Goal: Information Seeking & Learning: Learn about a topic

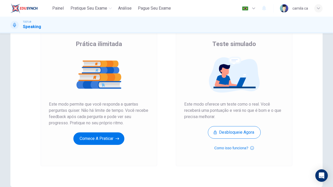
scroll to position [52, 0]
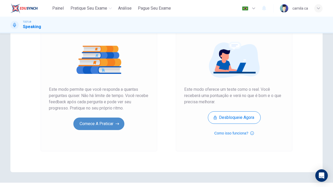
click at [110, 129] on button "Comece a praticar" at bounding box center [98, 124] width 51 height 12
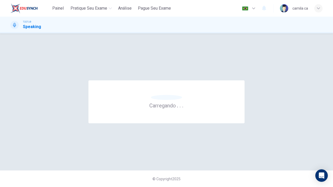
scroll to position [0, 0]
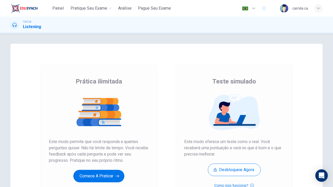
scroll to position [54, 0]
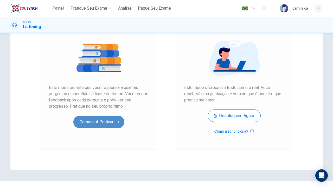
click at [111, 119] on button "Comece a praticar" at bounding box center [98, 122] width 51 height 12
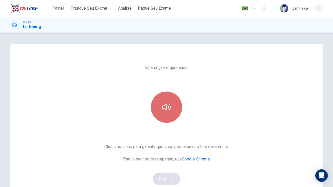
click at [155, 117] on button "button" at bounding box center [166, 107] width 31 height 31
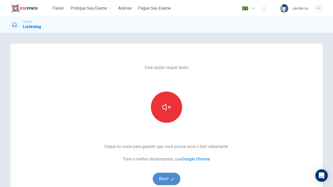
click at [168, 180] on button "Bom!" at bounding box center [167, 179] width 28 height 12
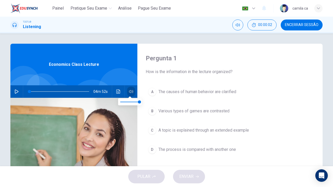
click at [129, 91] on icon "button" at bounding box center [131, 91] width 4 height 4
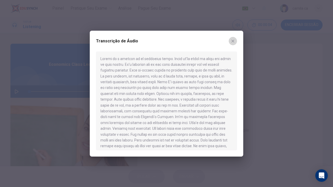
click at [235, 42] on button "button" at bounding box center [233, 41] width 8 height 8
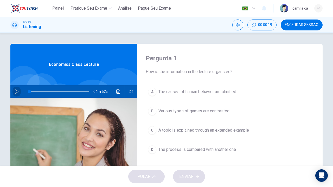
click at [15, 91] on icon "button" at bounding box center [17, 91] width 4 height 4
click at [163, 47] on div "Pergunta 1 How is the information in the lecture organized? A The causes of hum…" at bounding box center [229, 134] width 185 height 181
type input "62"
type input "0.6"
click at [132, 102] on span at bounding box center [129, 101] width 19 height 7
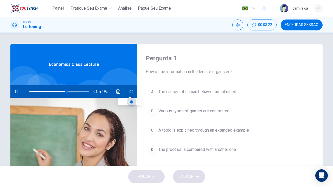
type input "63"
type input "0.5"
drag, startPoint x: 132, startPoint y: 102, endPoint x: 130, endPoint y: 103, distance: 2.7
click at [130, 103] on span at bounding box center [129, 101] width 3 height 3
click at [138, 112] on div "Pergunta 1 How is the information in the lecture organized? A The causes of hum…" at bounding box center [229, 134] width 185 height 181
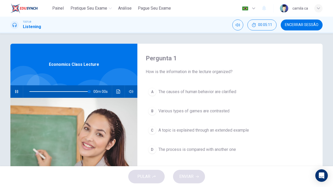
type input "0"
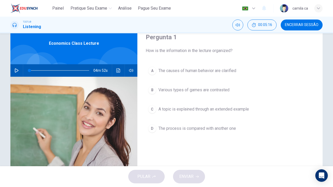
scroll to position [20, 0]
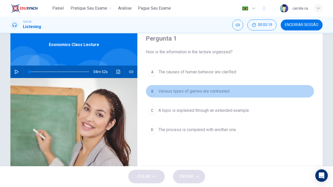
click at [151, 90] on div "B" at bounding box center [152, 91] width 8 height 8
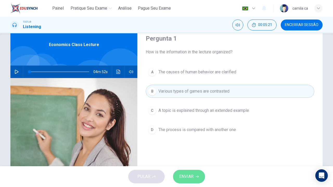
click at [185, 174] on span "ENVIAR" at bounding box center [186, 176] width 14 height 7
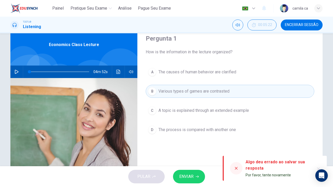
click at [252, 168] on div "Algo deu errado ao salvar sua resposta" at bounding box center [277, 165] width 64 height 12
click at [190, 177] on span "ENVIAR" at bounding box center [186, 176] width 14 height 7
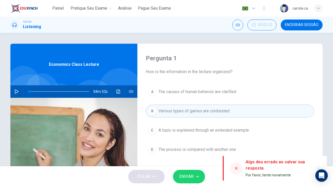
scroll to position [1, 0]
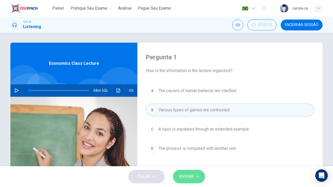
click at [190, 173] on span "ENVIAR" at bounding box center [186, 176] width 14 height 7
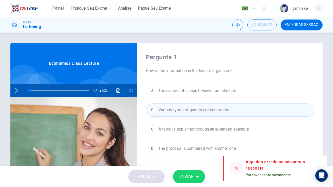
click at [253, 170] on div "Algo deu errado ao salvar sua resposta" at bounding box center [277, 165] width 64 height 12
click at [144, 179] on div "PULAR ENVIAR" at bounding box center [166, 176] width 333 height 21
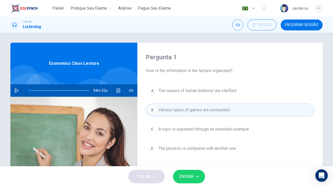
scroll to position [69, 0]
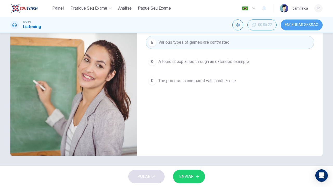
click at [302, 29] on button "Encerrar Sessão" at bounding box center [302, 25] width 42 height 11
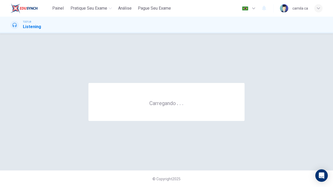
scroll to position [0, 0]
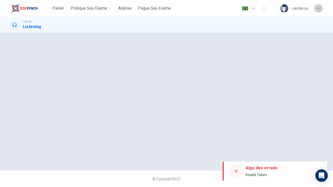
click at [320, 7] on div "button" at bounding box center [318, 8] width 8 height 8
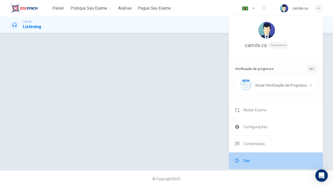
click at [253, 157] on li "Sair" at bounding box center [276, 160] width 94 height 17
